Goal: Task Accomplishment & Management: Use online tool/utility

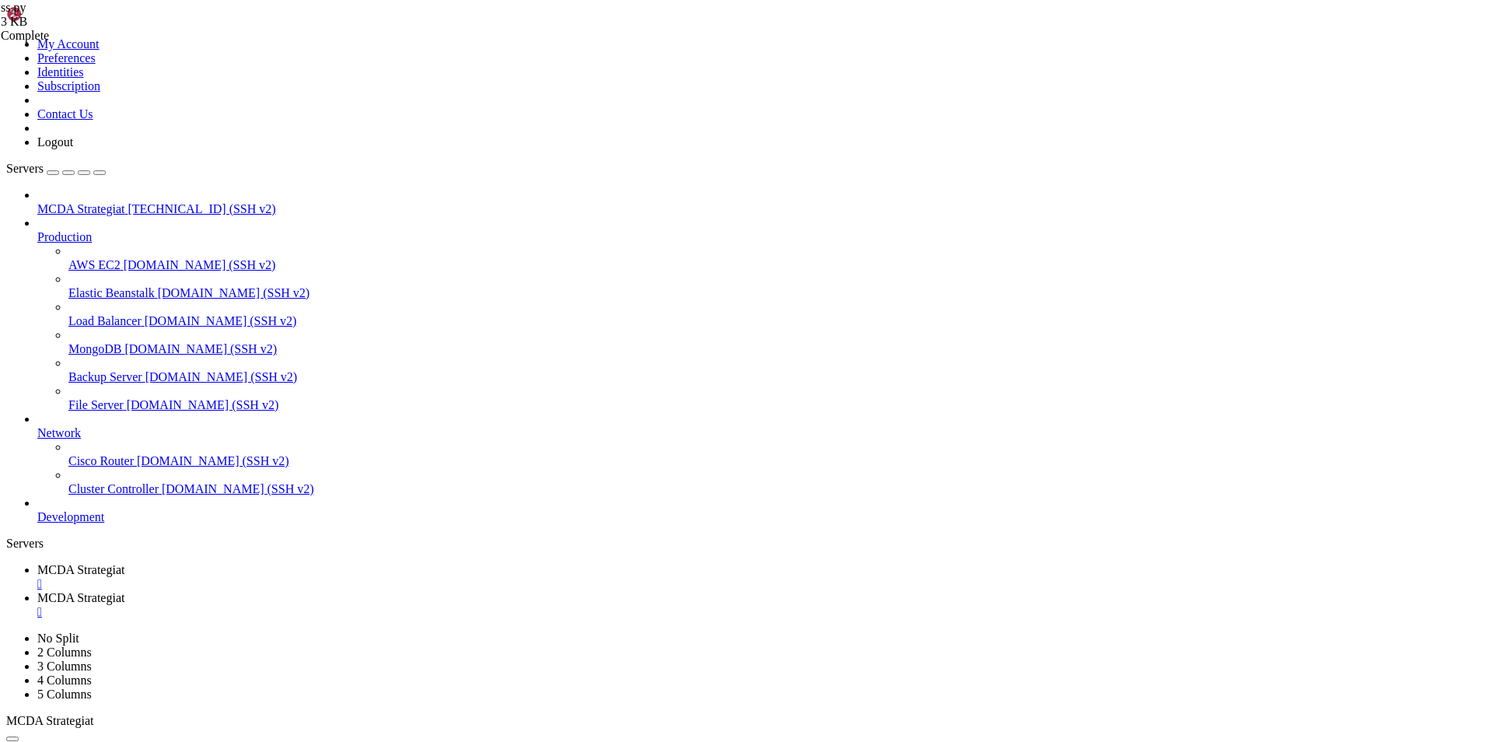
scroll to position [7, 2]
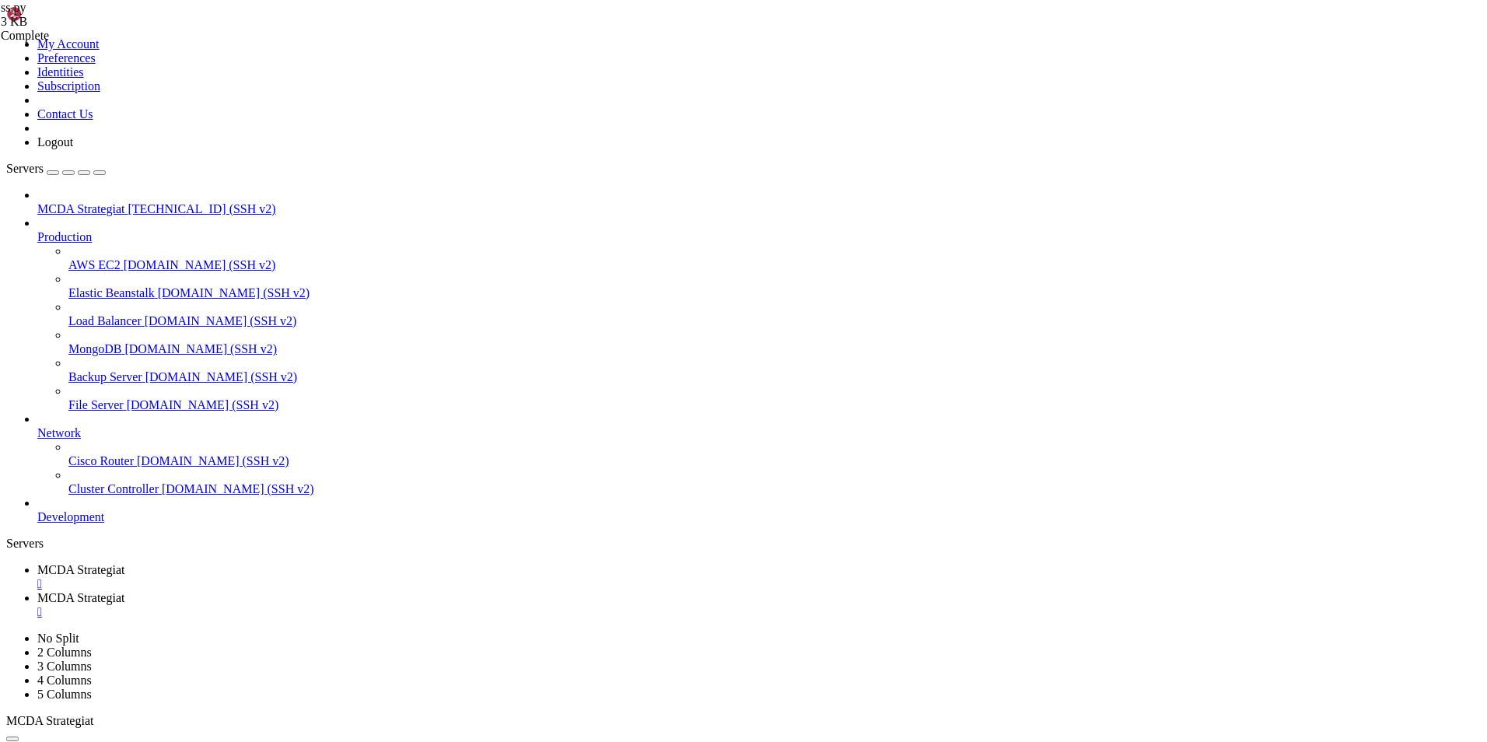
click at [124, 563] on span "MCDA Strategiat" at bounding box center [80, 569] width 87 height 13
click at [124, 591] on span "MCDA Strategiat" at bounding box center [80, 597] width 87 height 13
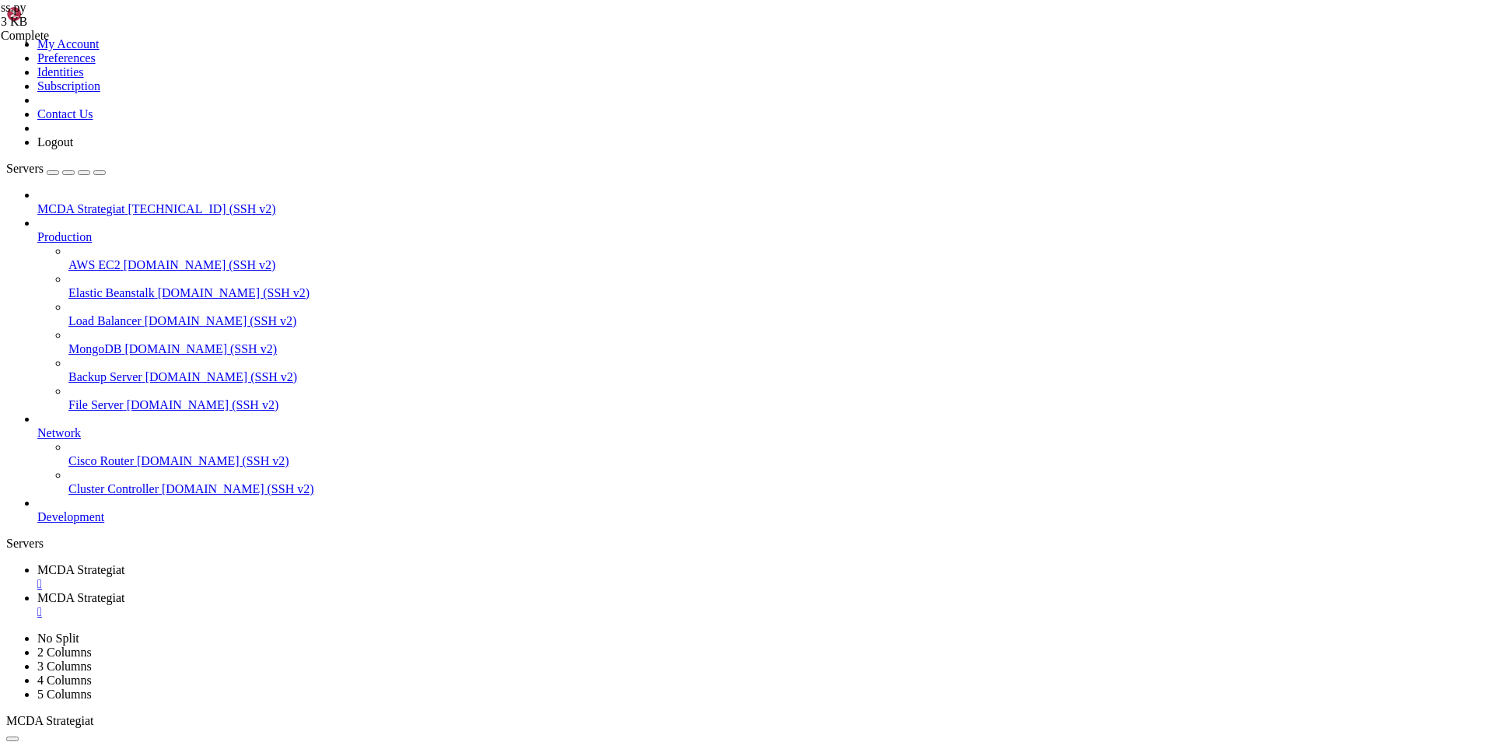
type input "/root/ft_userdata/user_data/strategies"
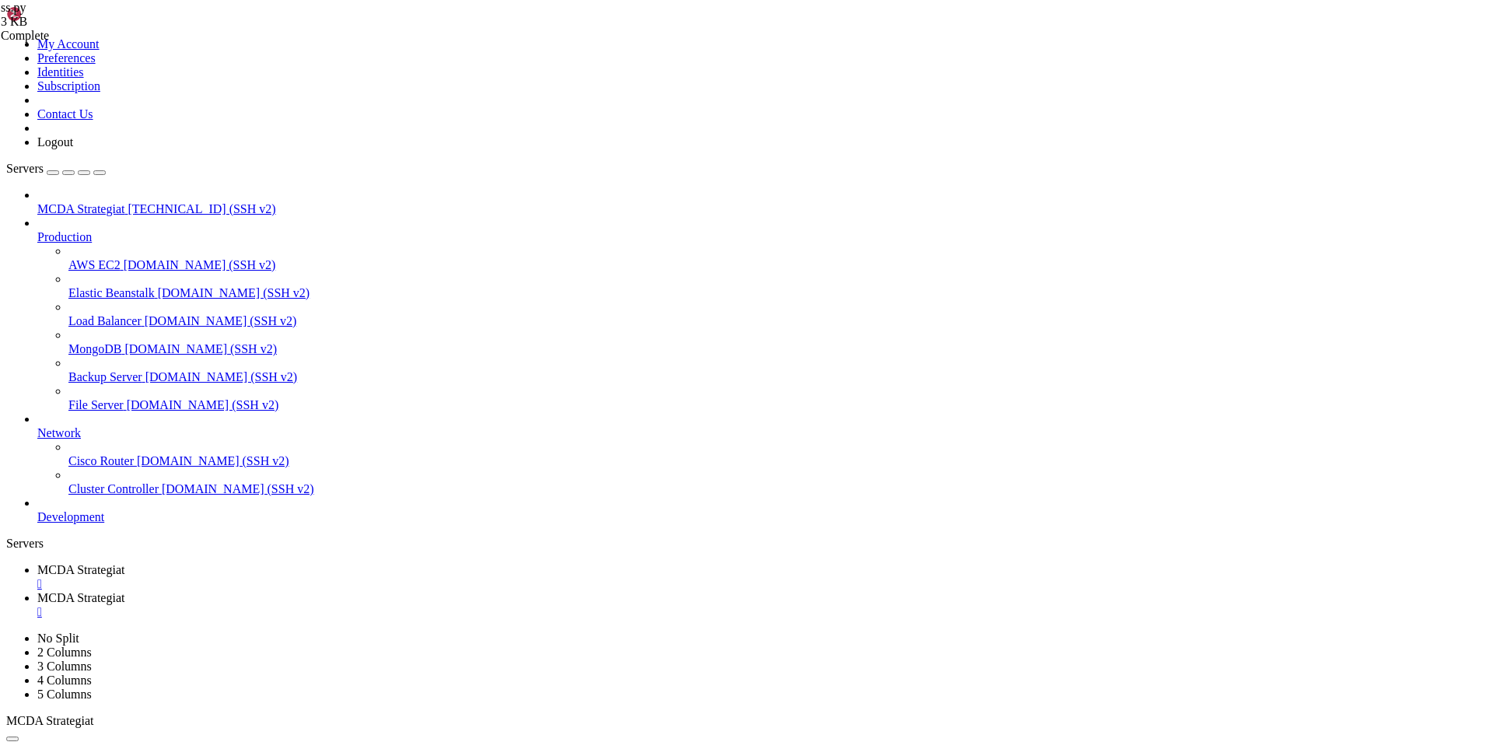
click at [124, 563] on span "MCDA Strategiat" at bounding box center [80, 569] width 87 height 13
click at [124, 591] on span "MCDA Strategiat" at bounding box center [80, 597] width 87 height 13
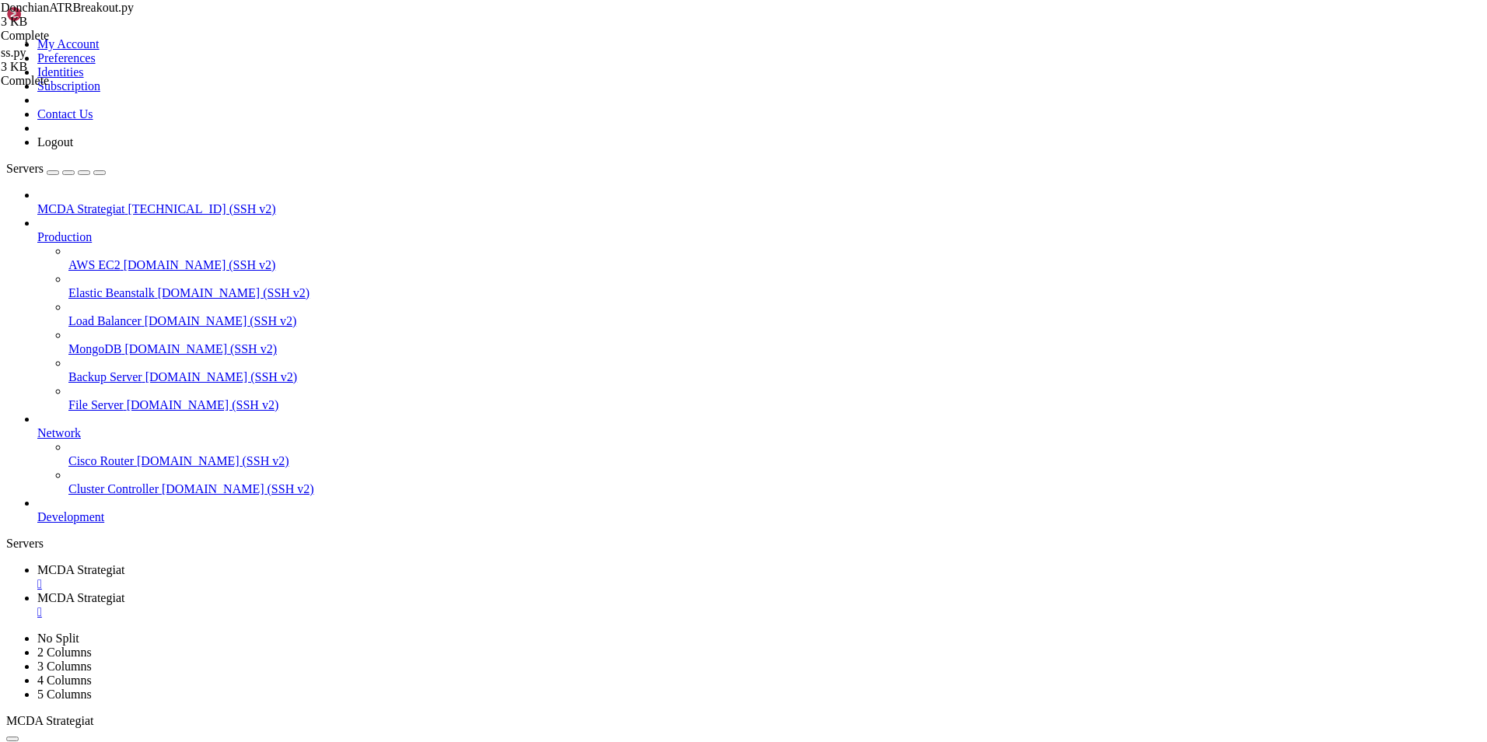
drag, startPoint x: 348, startPoint y: 206, endPoint x: 261, endPoint y: 208, distance: 87.1
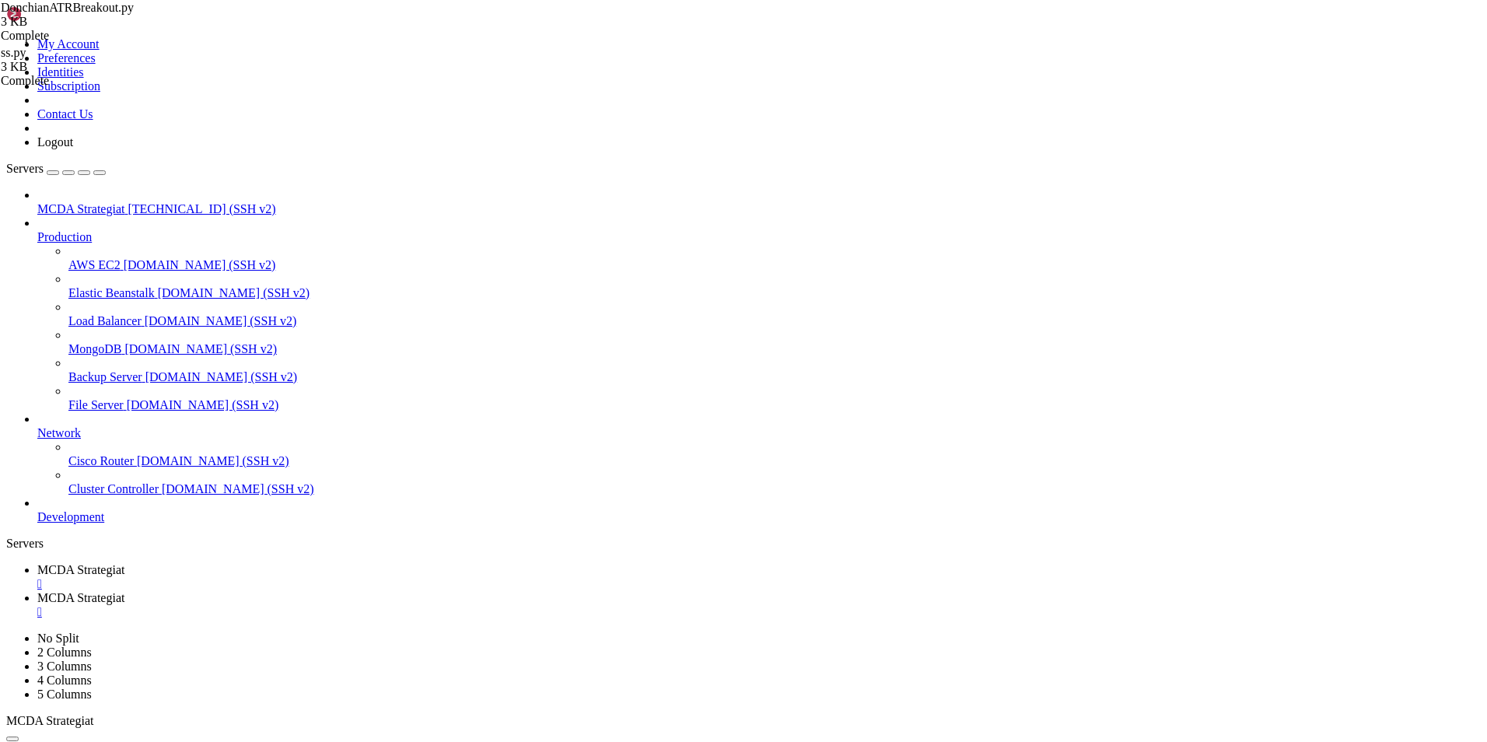
click at [124, 563] on span "MCDA Strategiat" at bounding box center [80, 569] width 87 height 13
drag, startPoint x: 393, startPoint y: 1446, endPoint x: 475, endPoint y: 1454, distance: 82.9
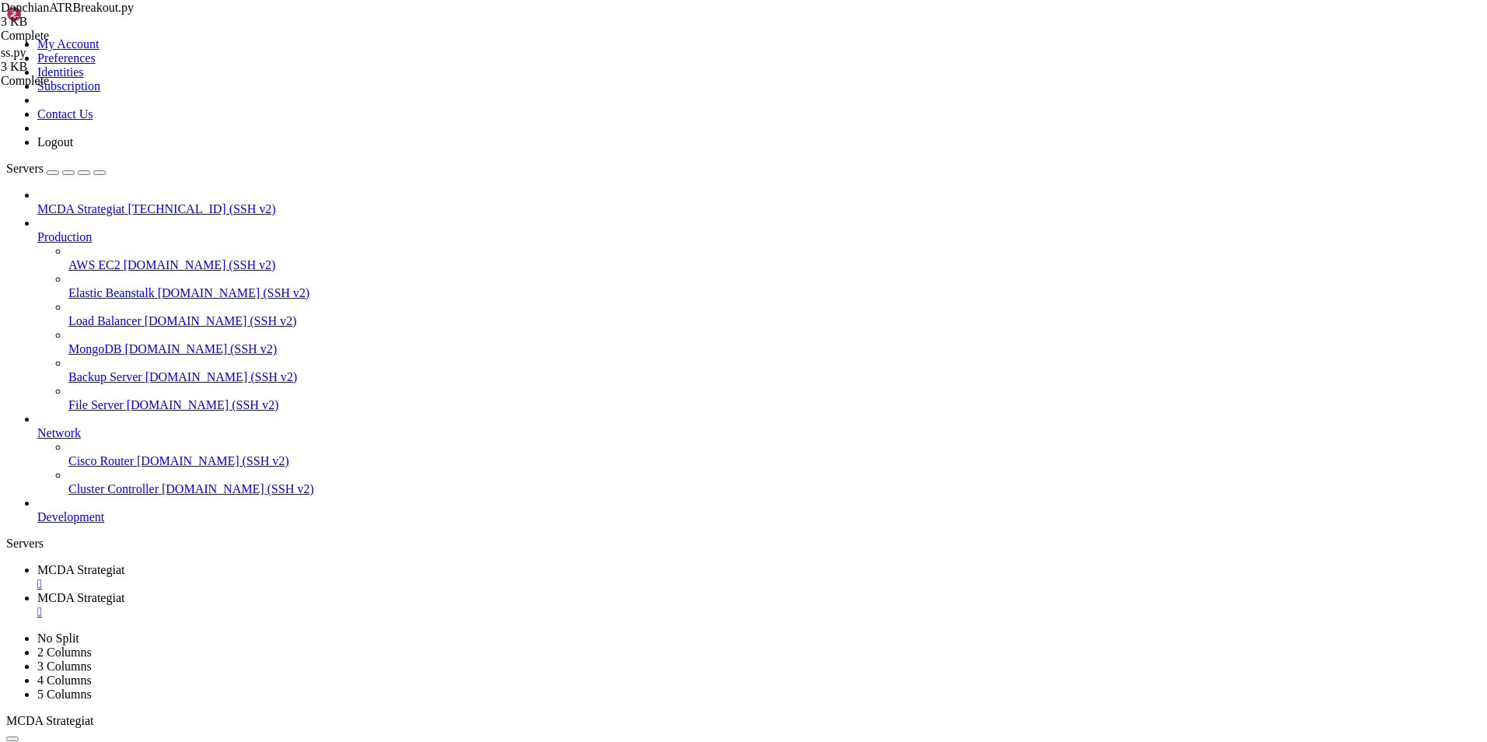
click at [124, 591] on span "MCDA Strategiat" at bounding box center [80, 597] width 87 height 13
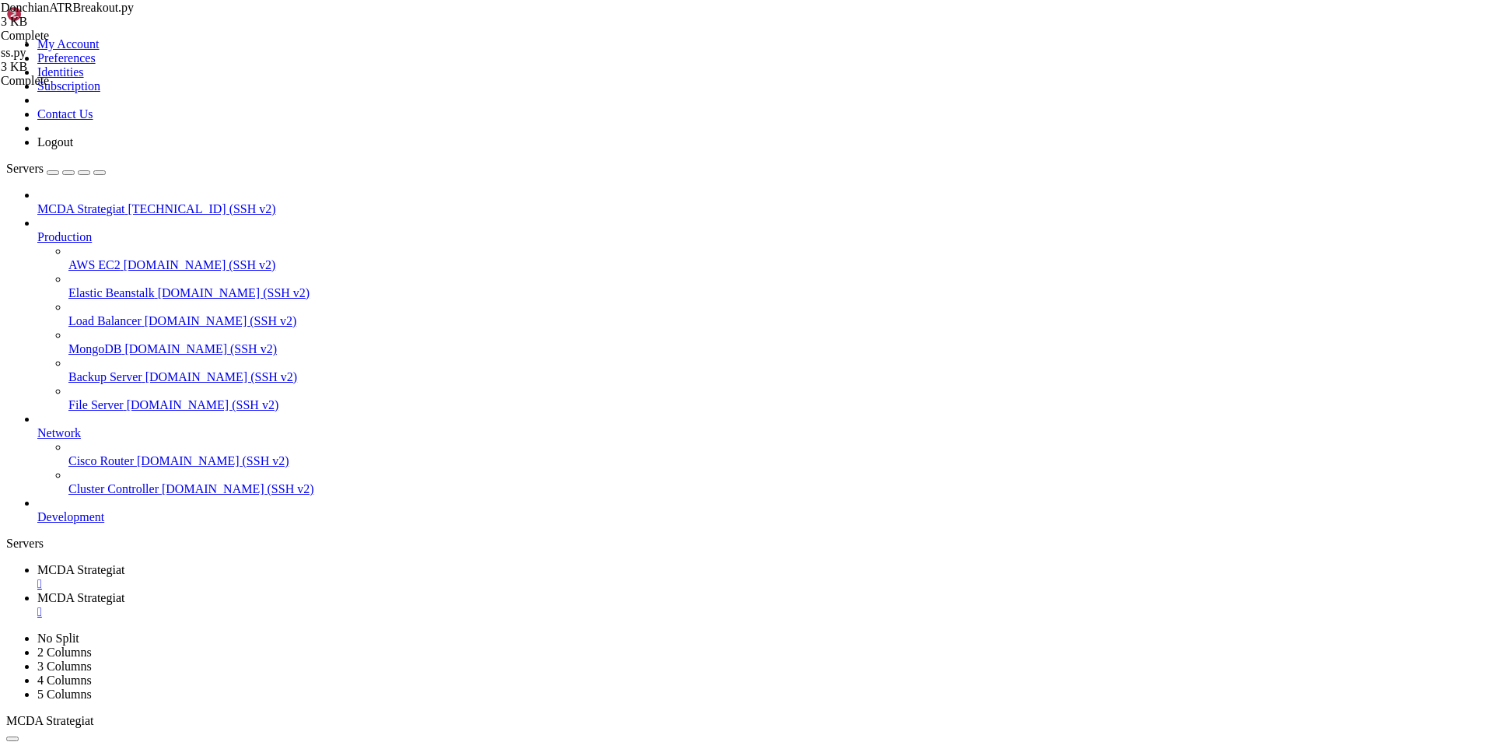
type textarea "import qtpylib"
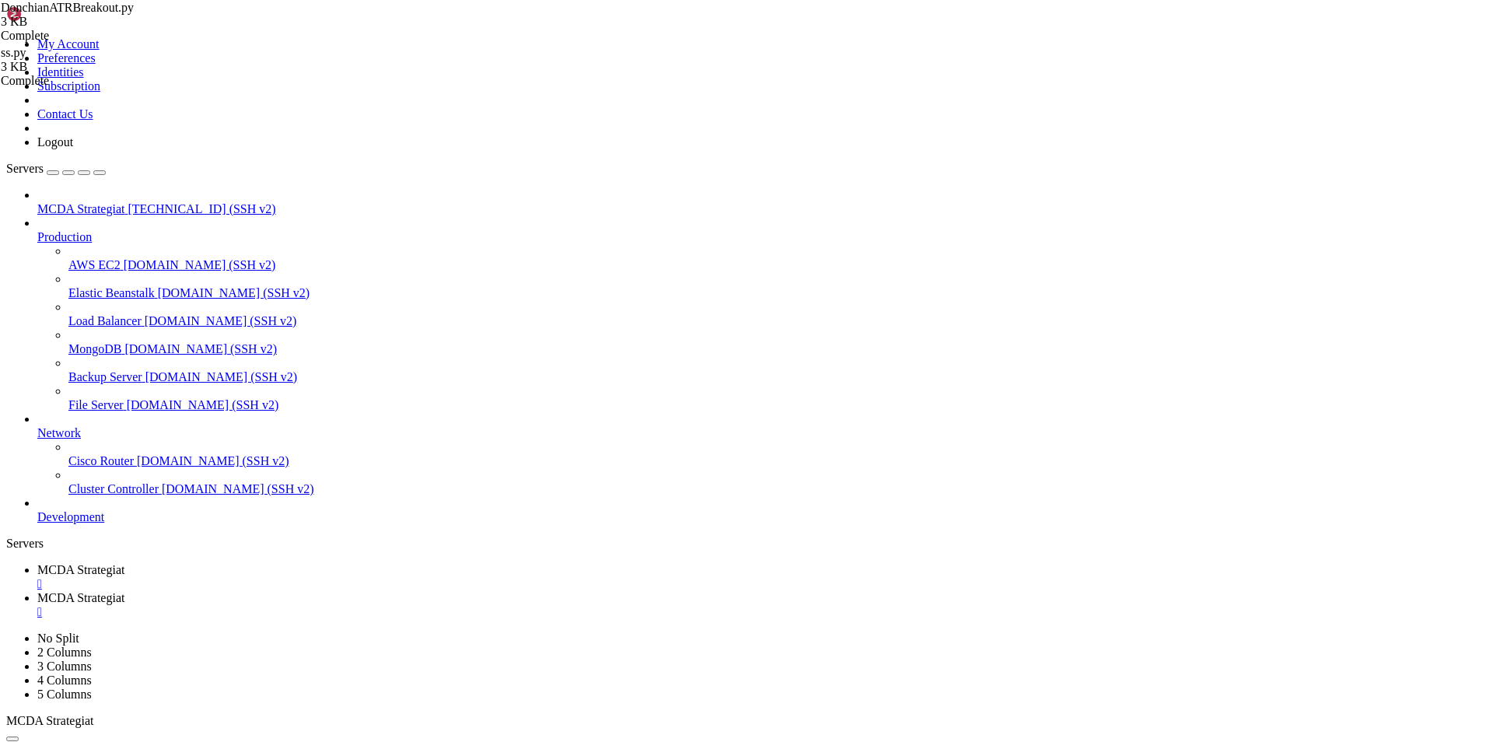
click at [124, 563] on span "MCDA Strategiat" at bounding box center [80, 569] width 87 height 13
click at [124, 591] on span "MCDA Strategiat" at bounding box center [80, 597] width 87 height 13
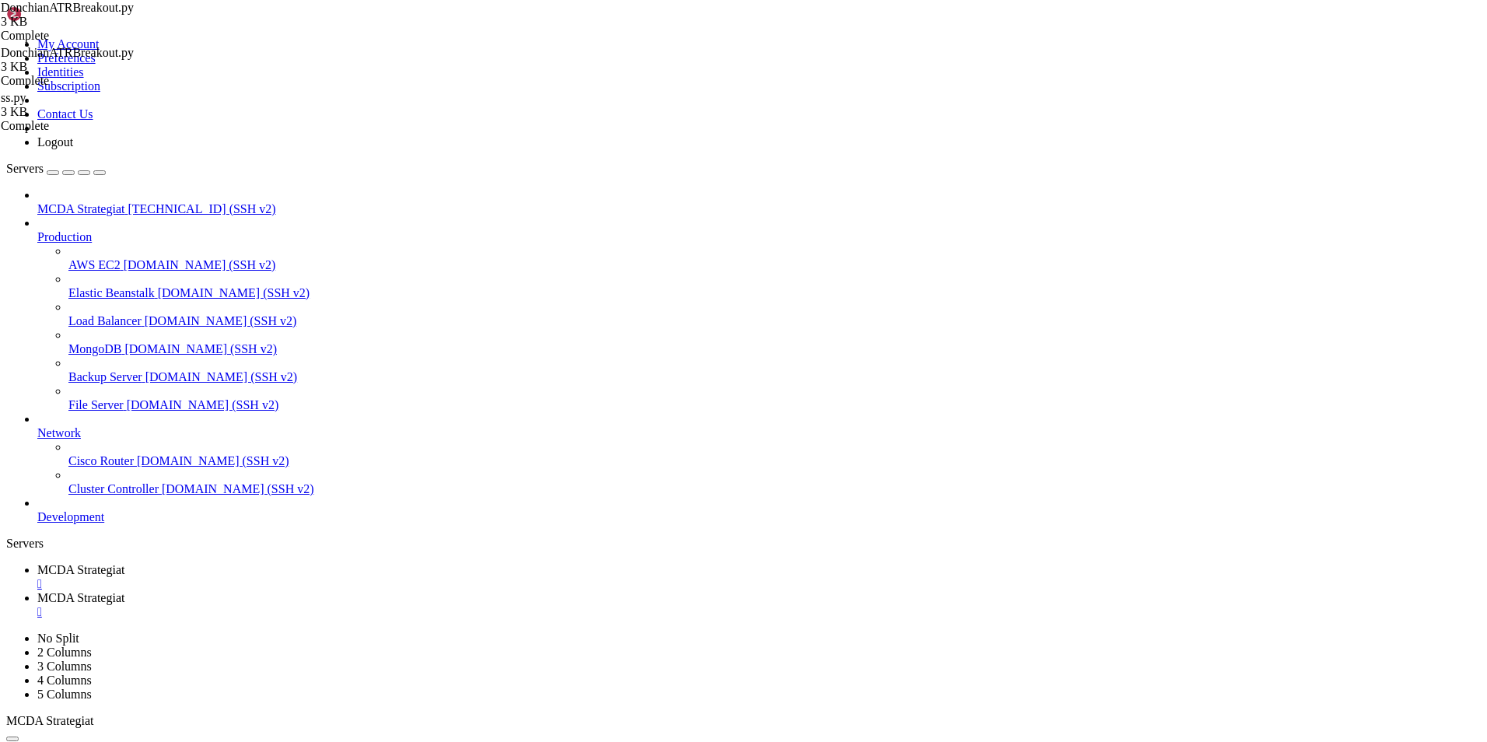
drag, startPoint x: 544, startPoint y: 699, endPoint x: 242, endPoint y: 77, distance: 691.4
type textarea "# --- Do not remove these libs ---"
paste textarea
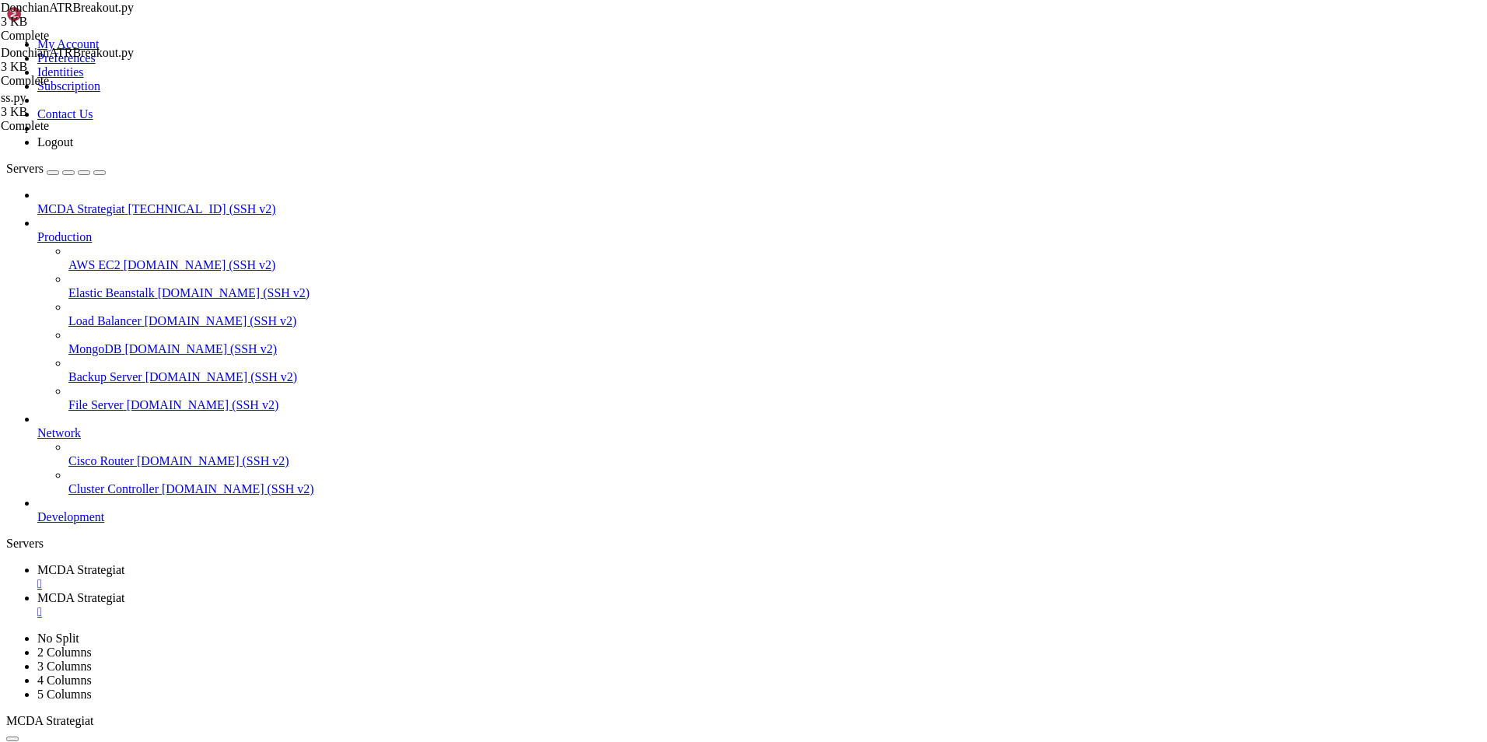
scroll to position [280, 0]
drag, startPoint x: 411, startPoint y: 708, endPoint x: 215, endPoint y: -58, distance: 790.6
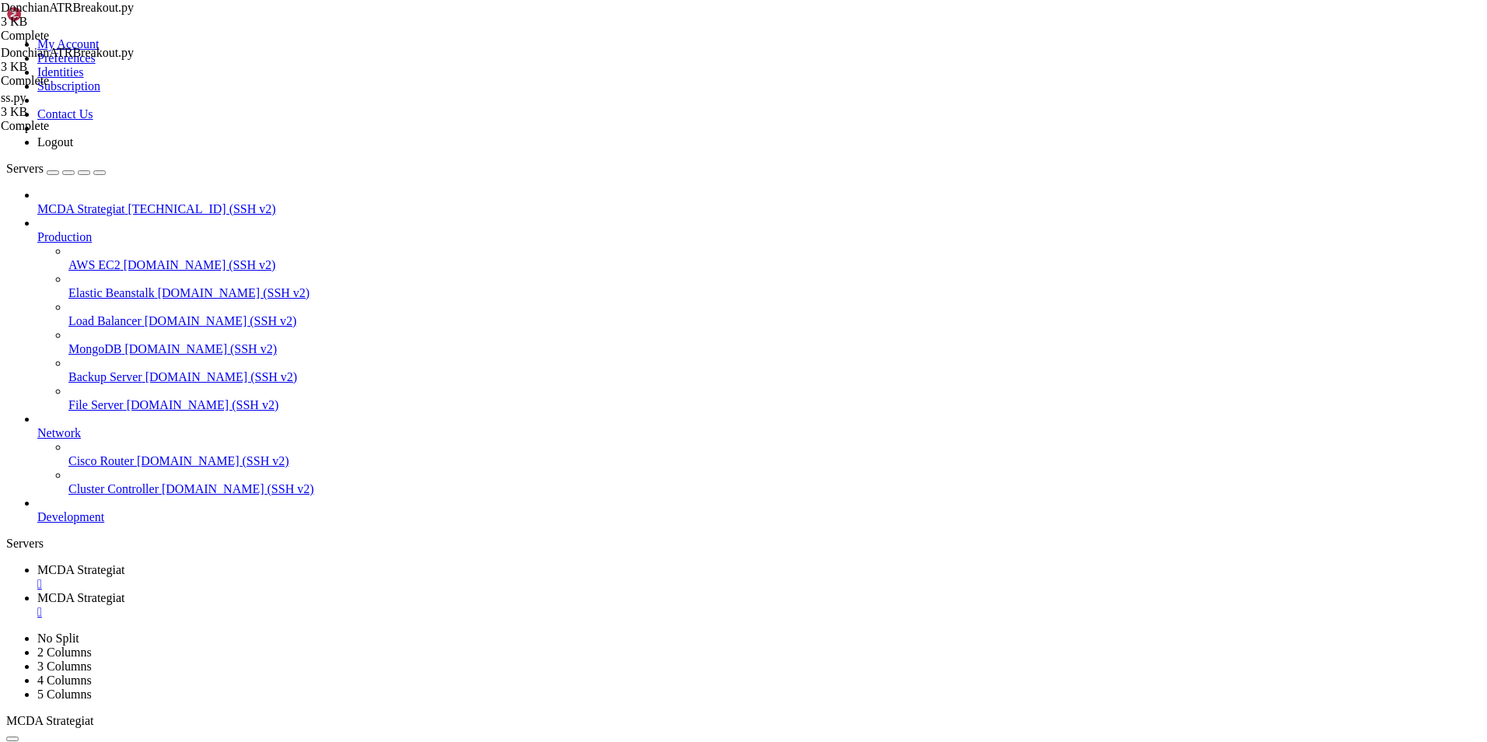
type textarea "# --- Do not remove these libs ---"
click at [124, 563] on span "MCDA Strategiat" at bounding box center [80, 569] width 87 height 13
click at [124, 591] on span "MCDA Strategiat" at bounding box center [80, 597] width 87 height 13
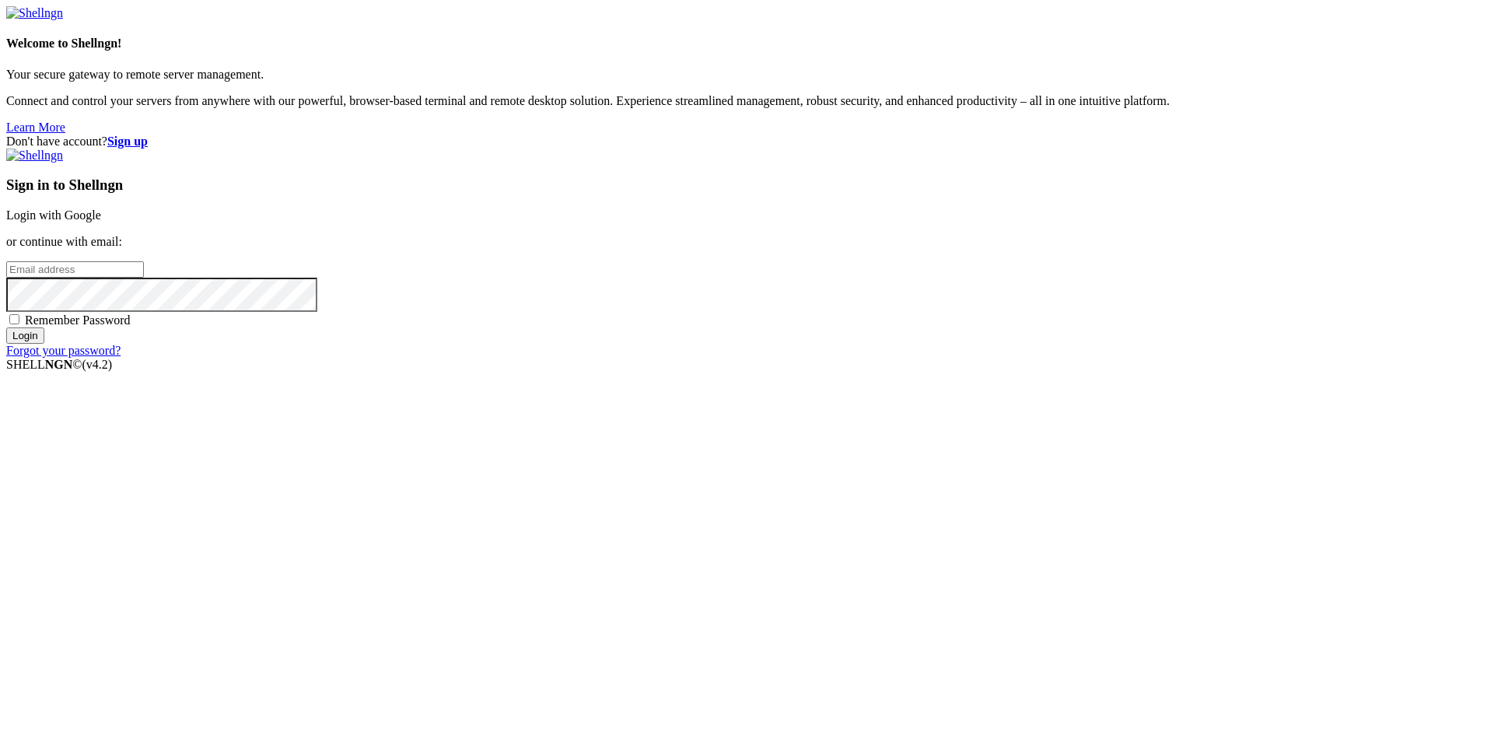
type input "root"
click at [44, 344] on input "Login" at bounding box center [25, 335] width 38 height 16
click at [101, 222] on link "Login with Google" at bounding box center [53, 214] width 95 height 13
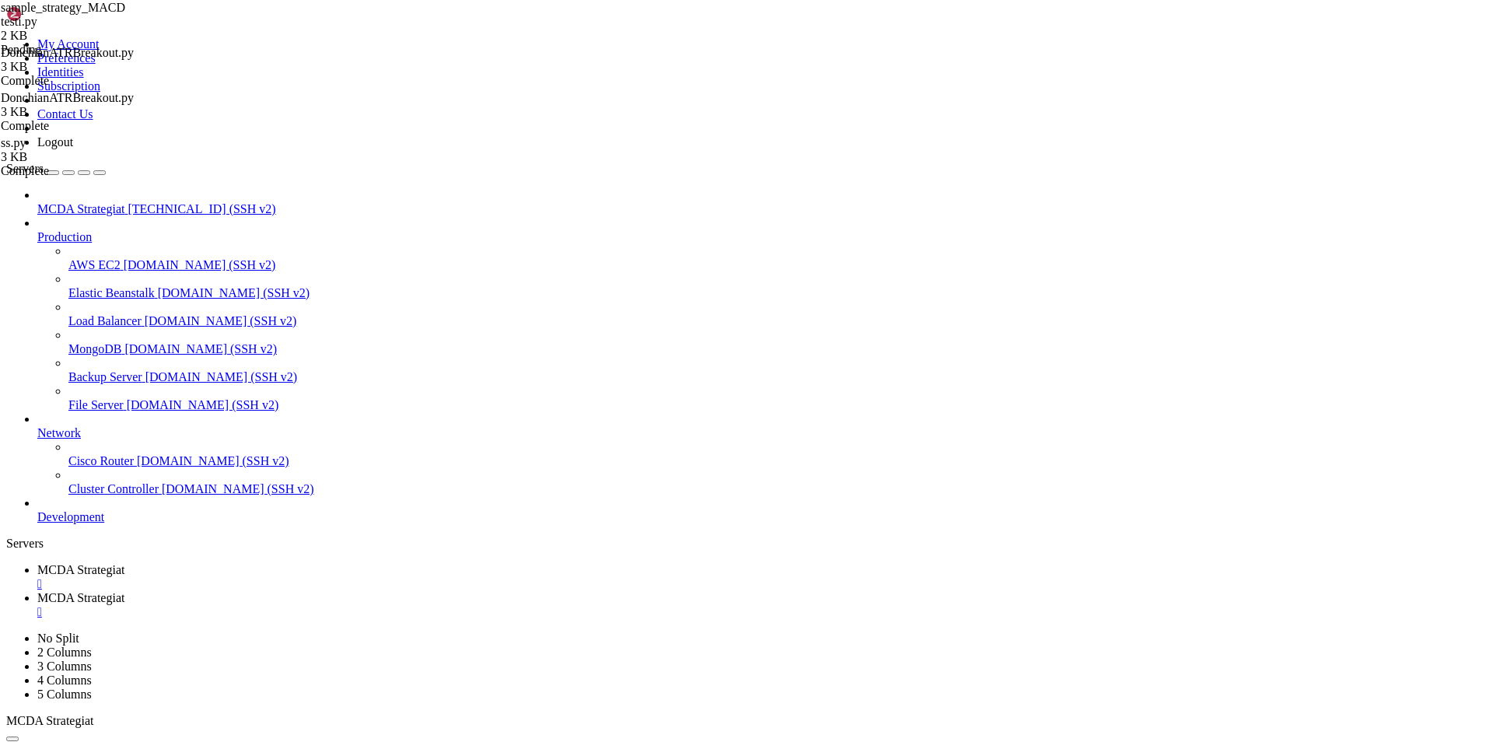
scroll to position [582, 0]
type input "/root"
click at [124, 591] on span "MCDA Strategiat" at bounding box center [80, 597] width 87 height 13
drag, startPoint x: 365, startPoint y: 581, endPoint x: 222, endPoint y: 75, distance: 525.9
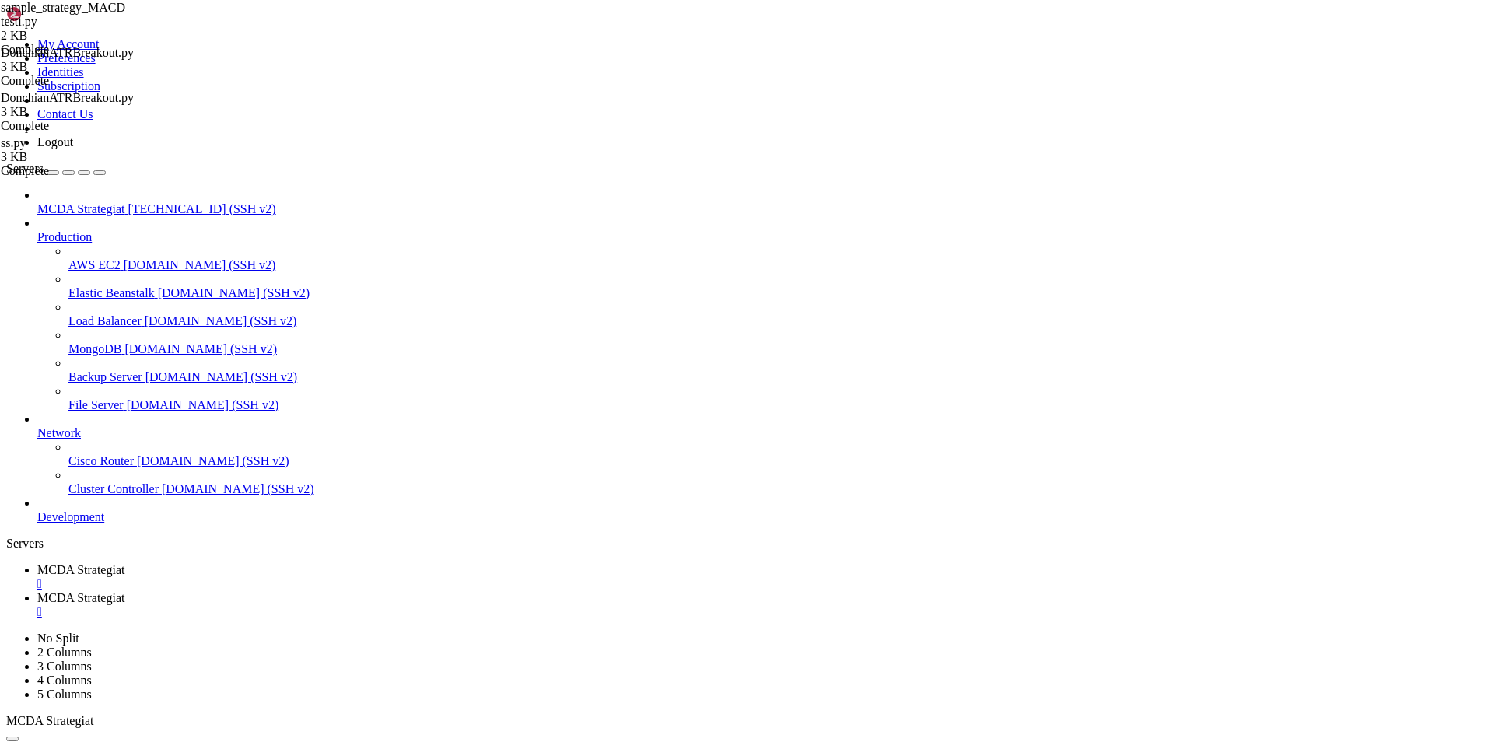
type textarea "# --- Do not remove these libs --- from freqtrade.strategy.interface import ISt…"
drag, startPoint x: 421, startPoint y: 586, endPoint x: 227, endPoint y: 76, distance: 545.6
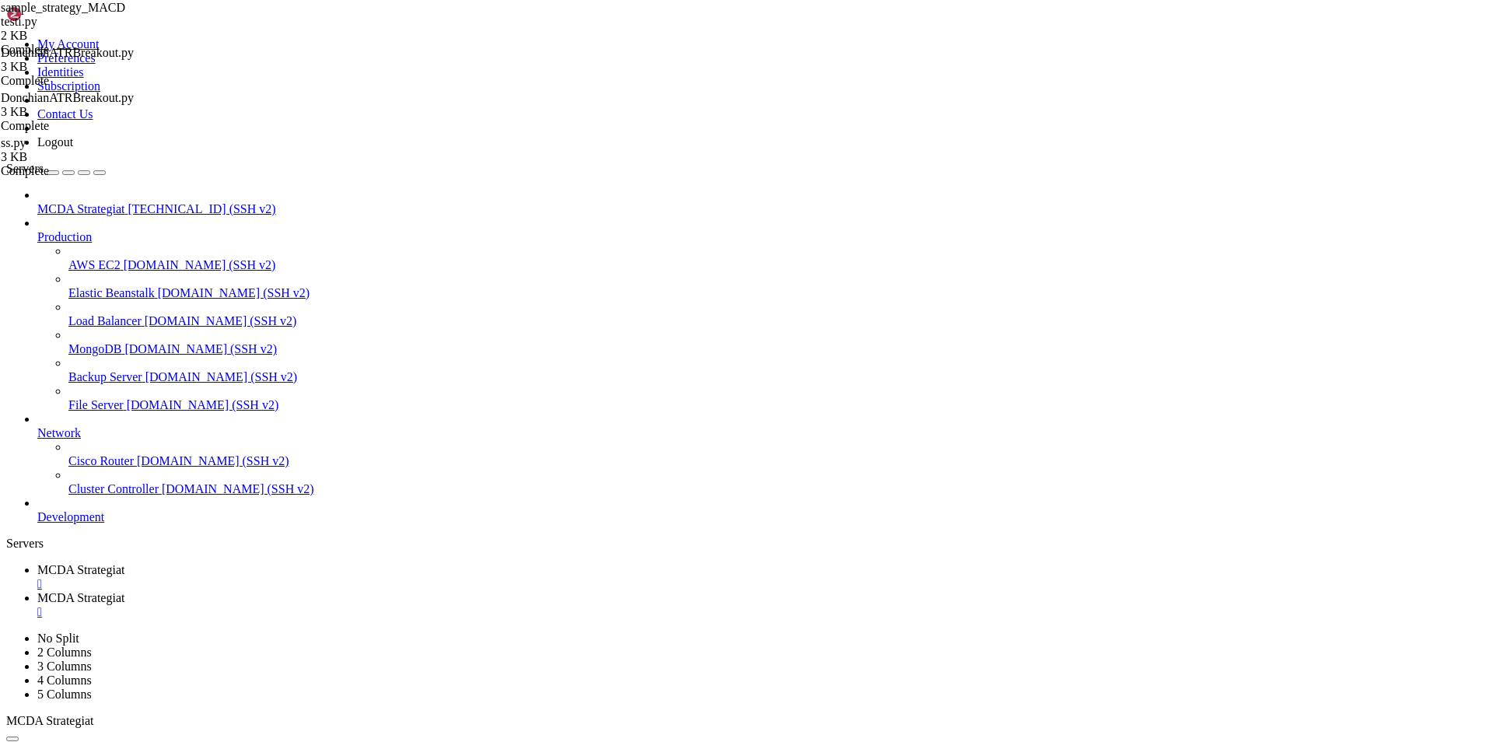
type textarea "# --- Do not remove these libs --- from freqtrade.strategy.interface import ISt…"
click at [124, 563] on span "MCDA Strategiat" at bounding box center [80, 569] width 87 height 13
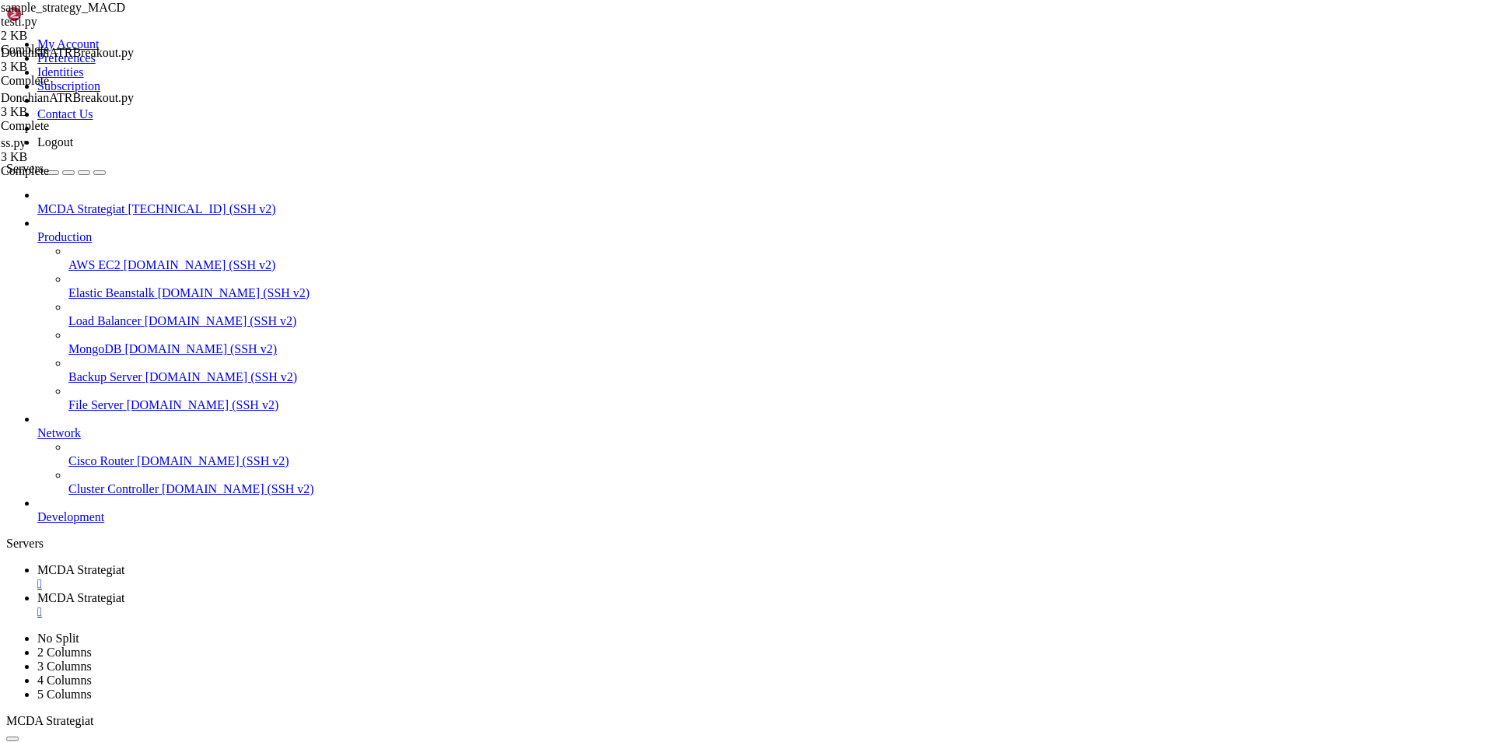
click at [385, 591] on link "MCDA Strategiat " at bounding box center [758, 605] width 1443 height 28
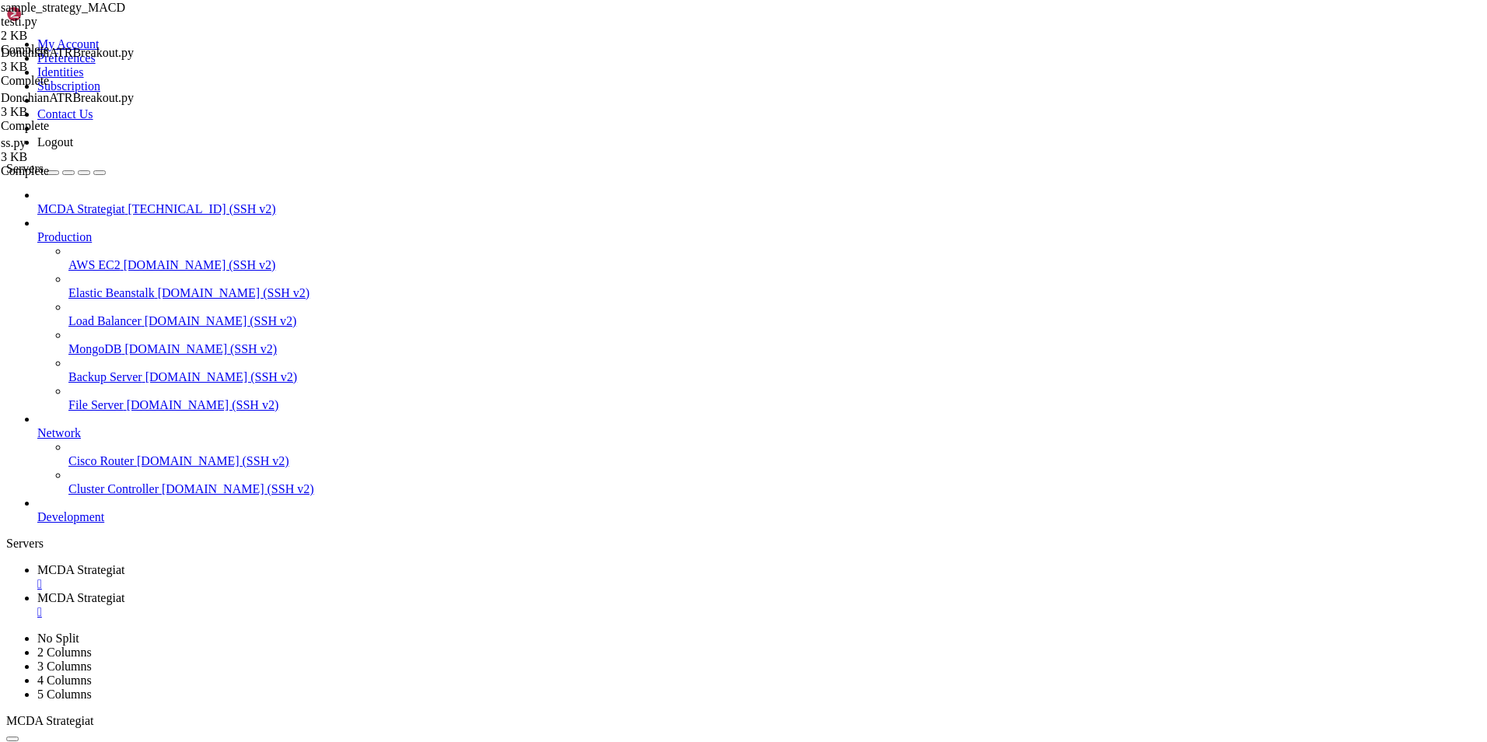
type input "/root/ft_userdata/user_data/strategies"
